Goal: Find specific page/section: Find specific page/section

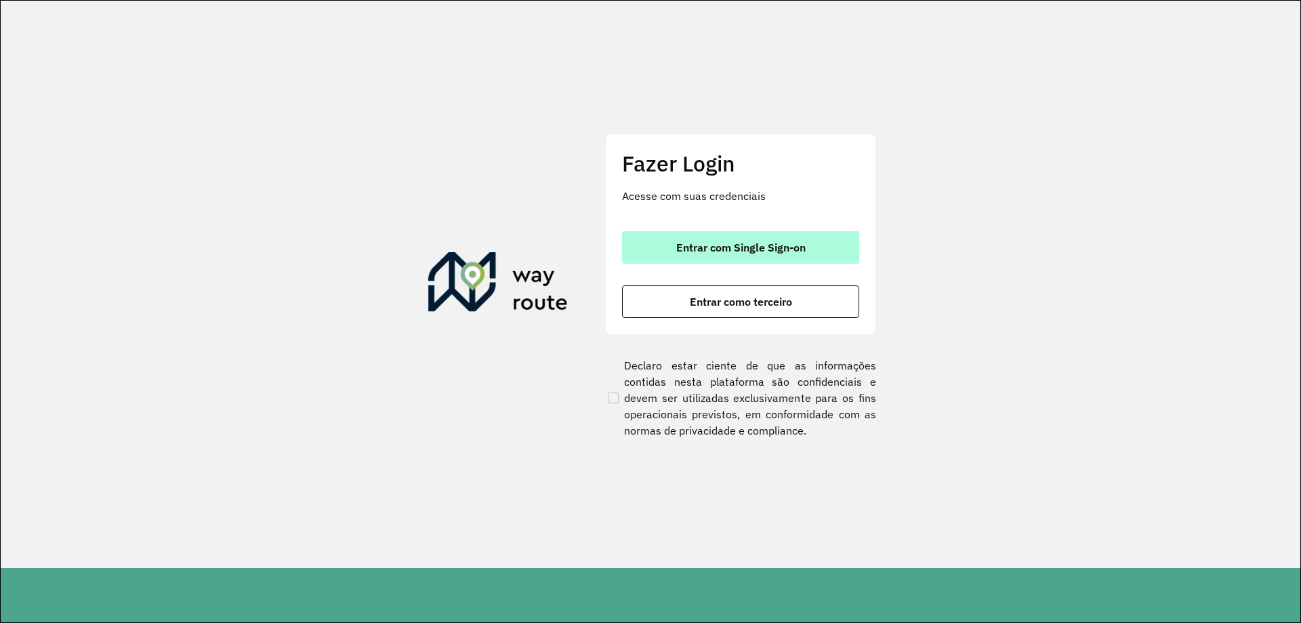
click at [717, 256] on button "Entrar com Single Sign-on" at bounding box center [740, 247] width 237 height 33
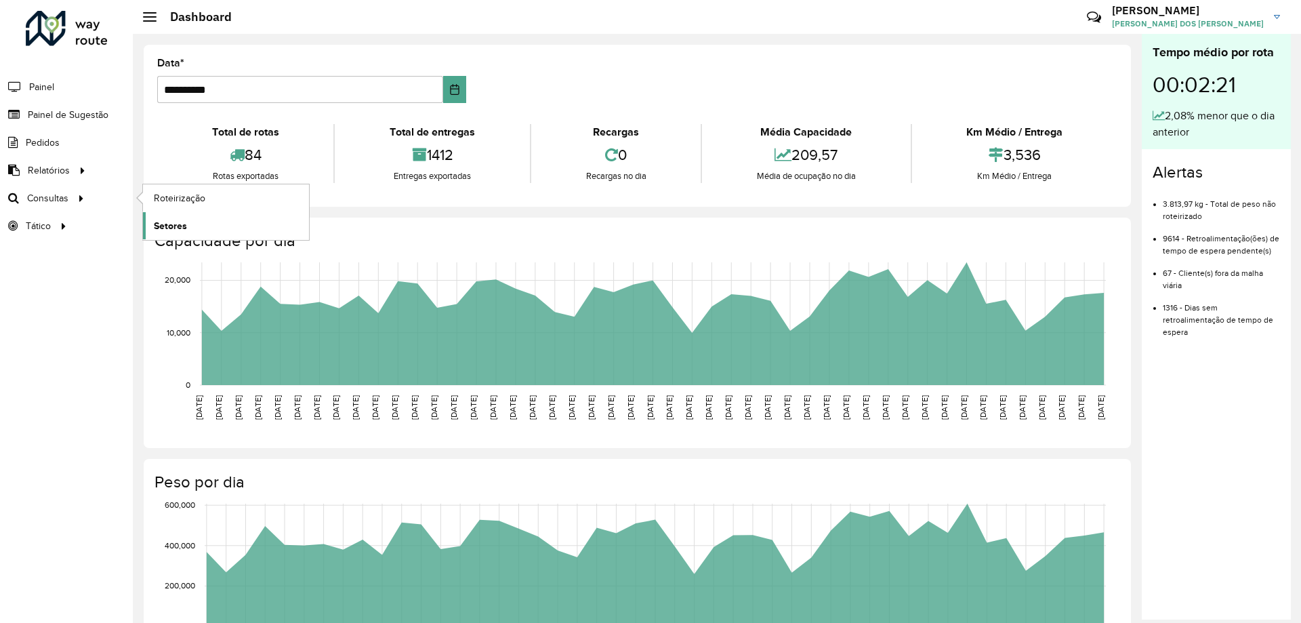
click at [193, 229] on link "Setores" at bounding box center [226, 225] width 166 height 27
